Goal: Check status: Check status

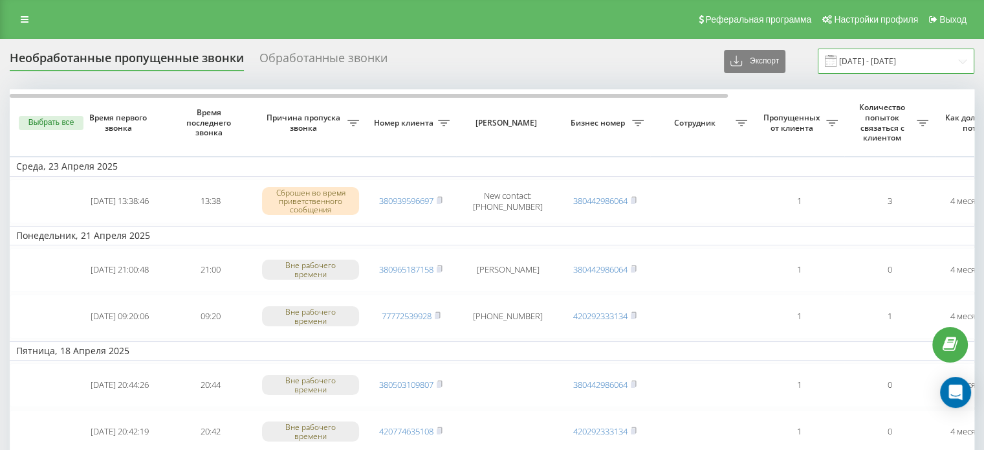
click at [887, 61] on input "[DATE] - [DATE]" at bounding box center [896, 61] width 157 height 25
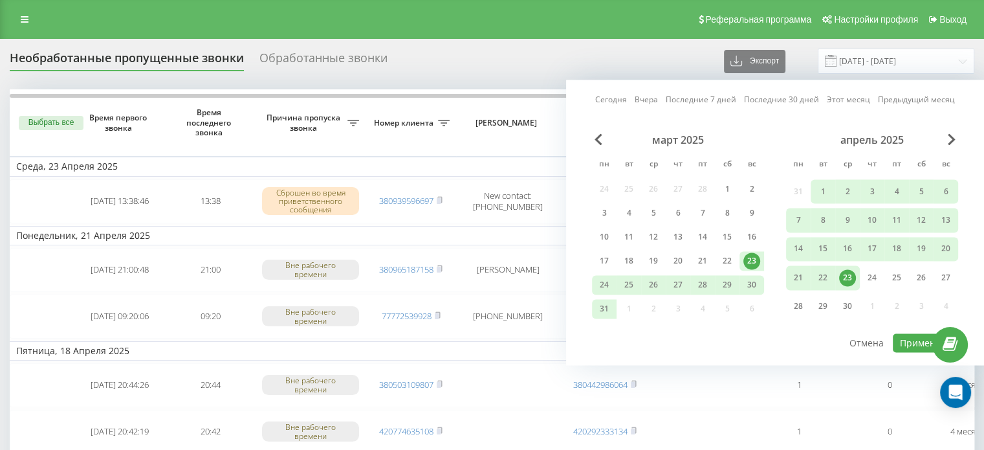
click at [611, 100] on link "Сегодня" at bounding box center [611, 100] width 32 height 12
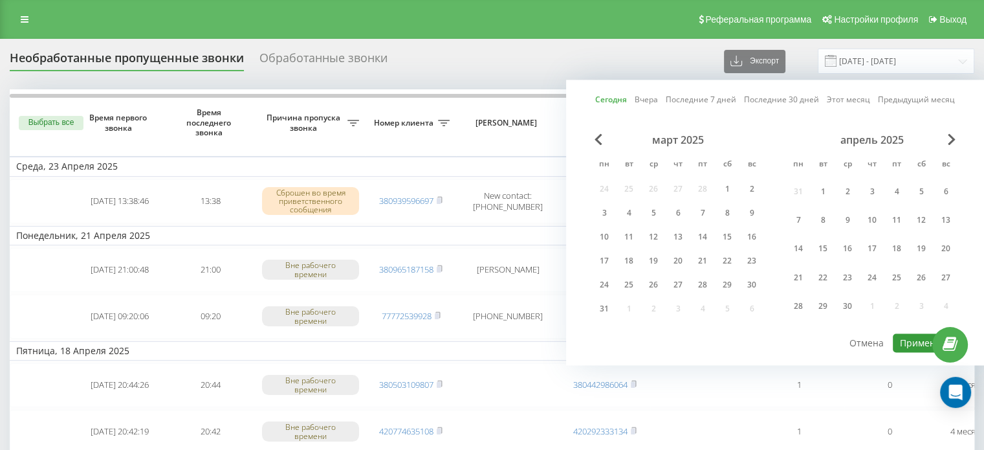
click at [914, 333] on button "Применить" at bounding box center [925, 342] width 65 height 19
type input "[DATE] - [DATE]"
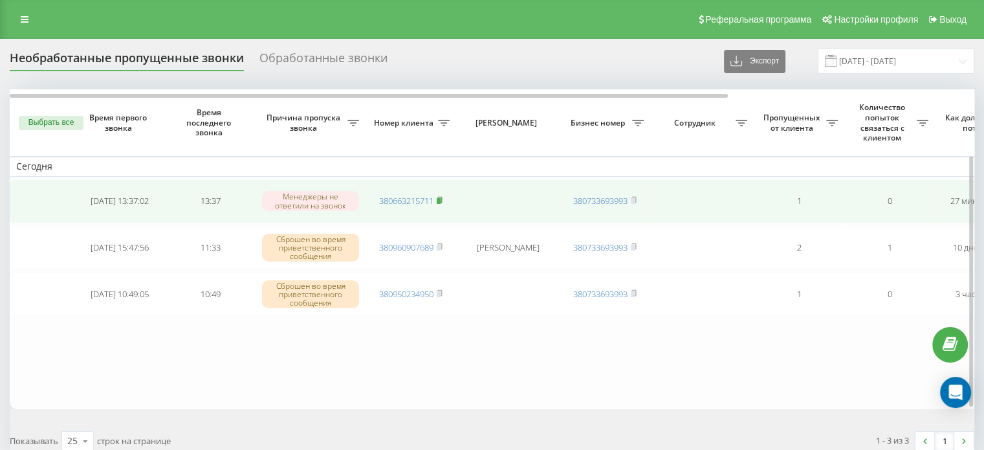
click at [438, 201] on rect at bounding box center [439, 201] width 4 height 6
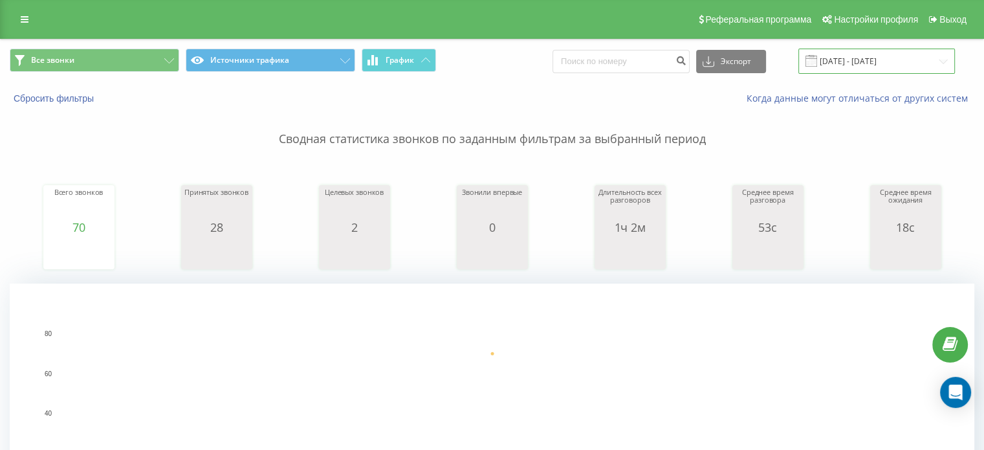
click at [870, 59] on input "04.06.2025 - 04.06.2025" at bounding box center [877, 61] width 157 height 25
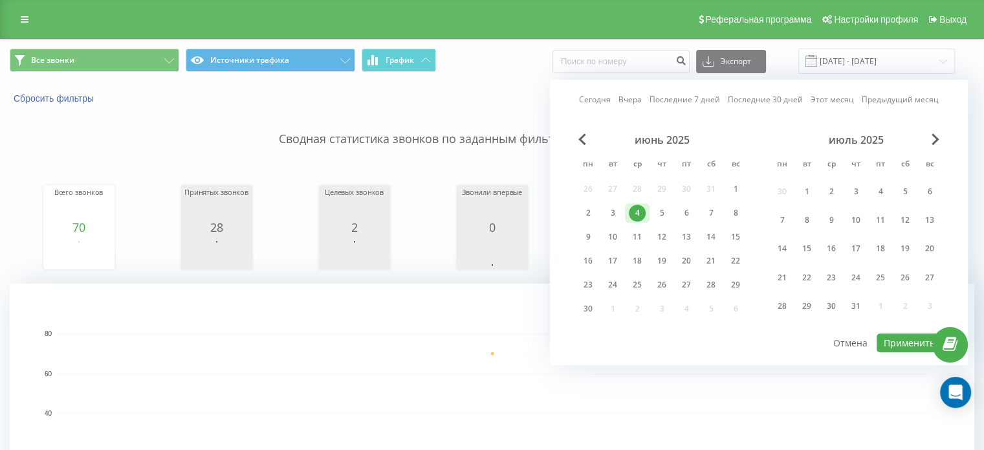
click at [595, 98] on link "Сегодня" at bounding box center [595, 100] width 32 height 12
click at [894, 333] on button "Применить" at bounding box center [909, 342] width 65 height 19
type input "[DATE] - [DATE]"
